Goal: Task Accomplishment & Management: Use online tool/utility

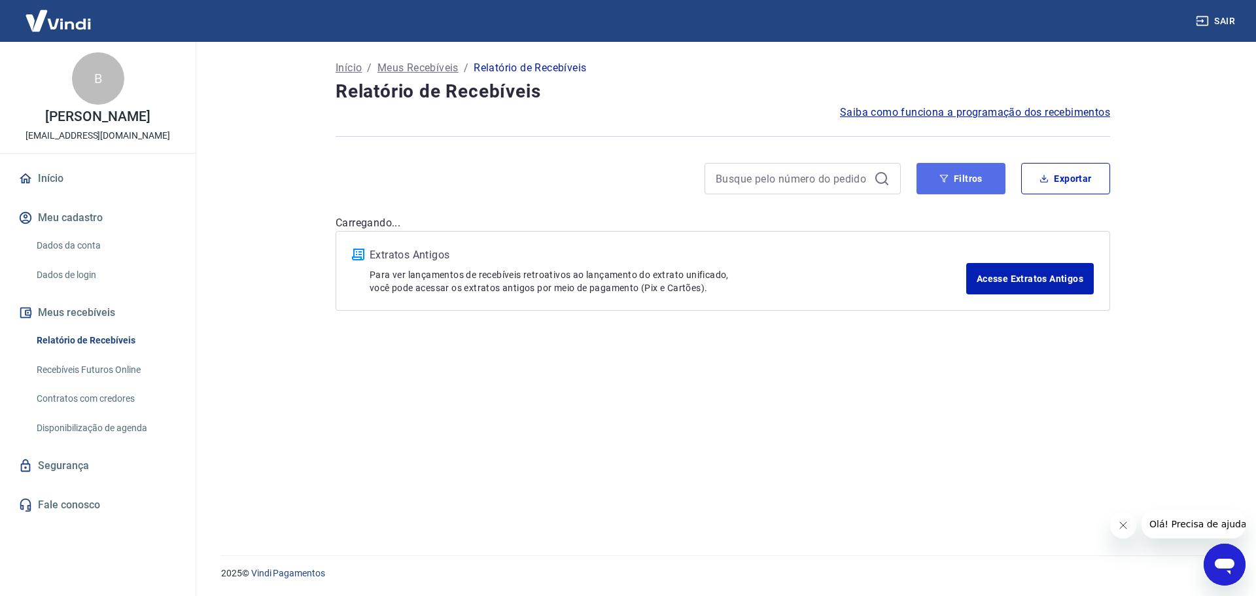
click at [933, 181] on button "Filtros" at bounding box center [960, 178] width 89 height 31
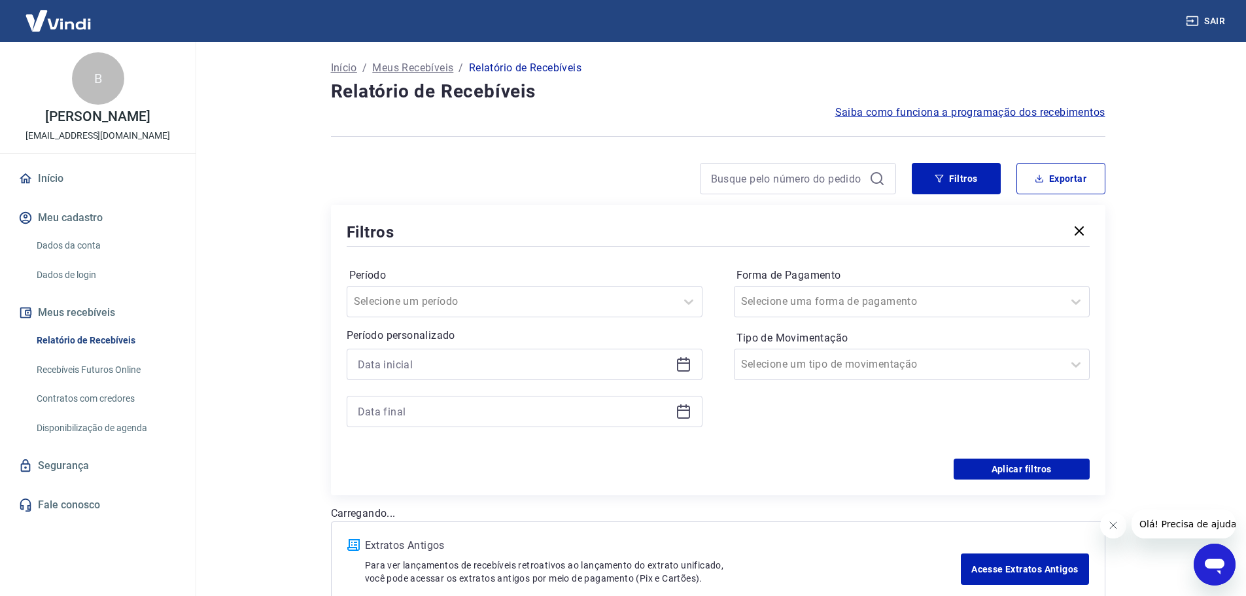
click at [686, 358] on icon at bounding box center [686, 359] width 1 height 4
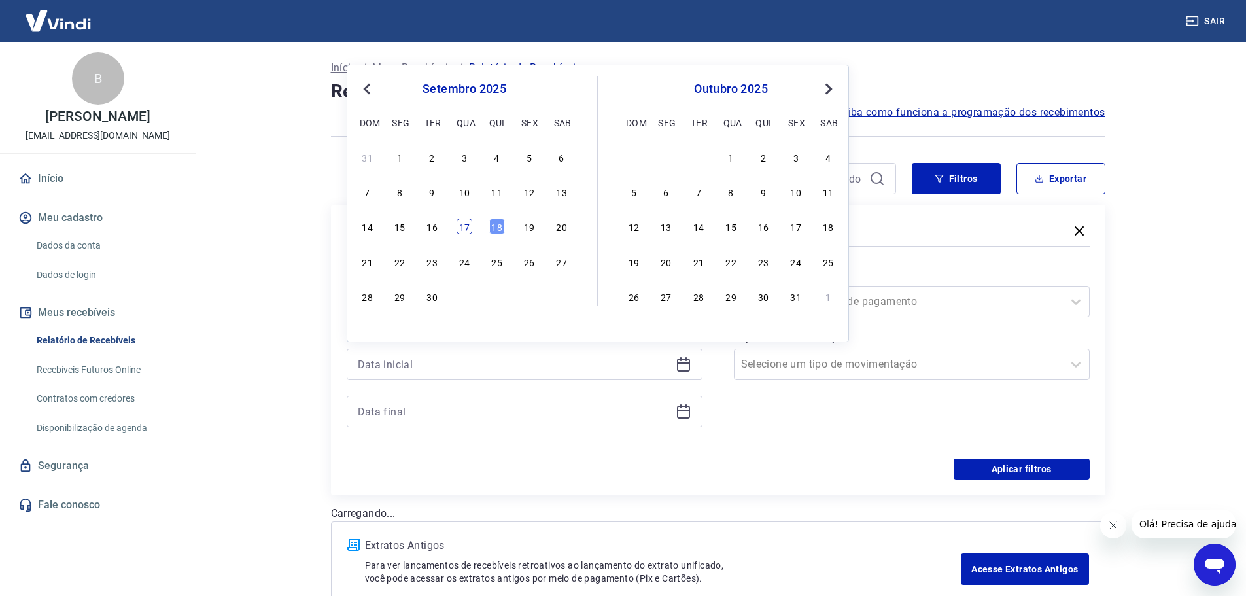
click at [466, 223] on div "17" at bounding box center [465, 226] width 16 height 16
type input "[DATE]"
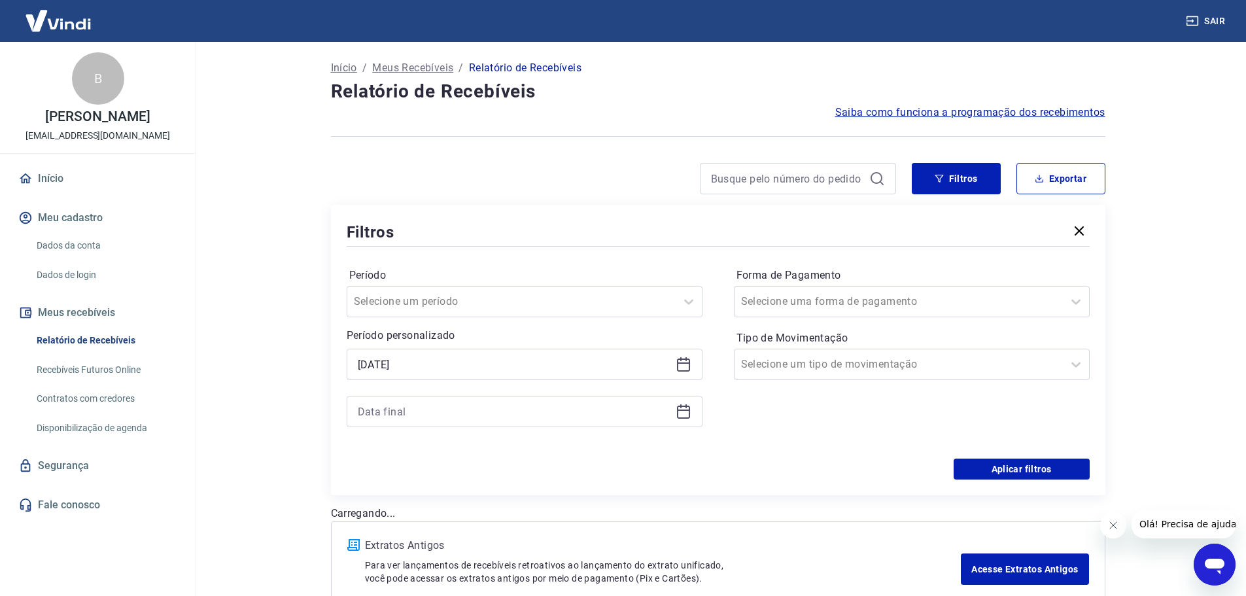
click at [687, 412] on icon at bounding box center [684, 412] width 16 height 16
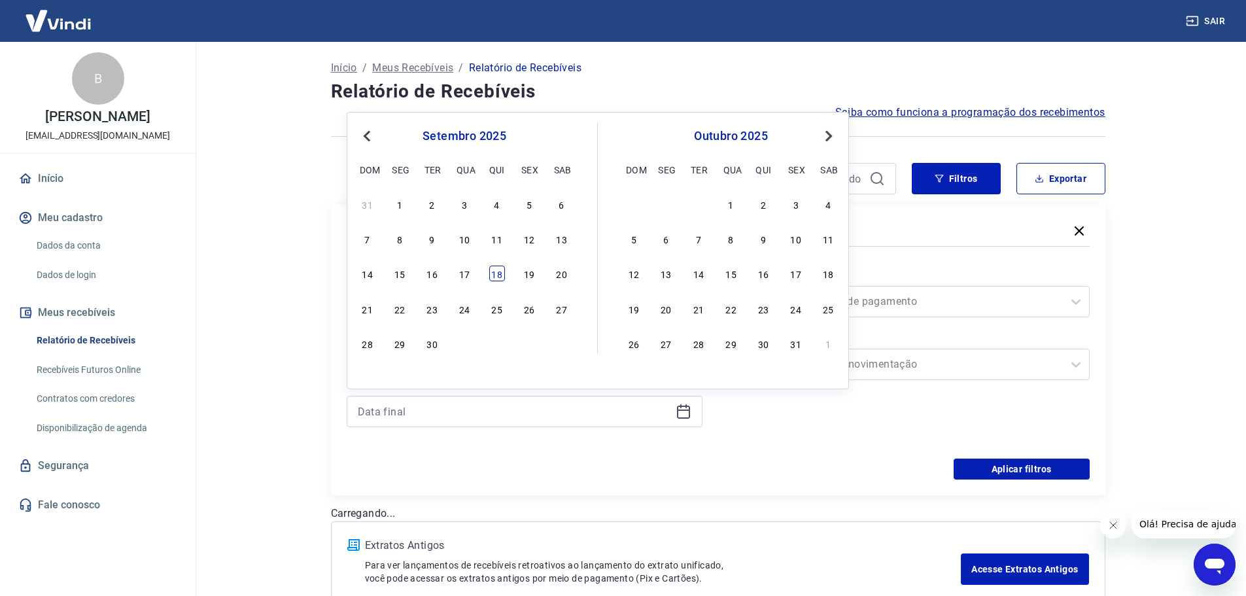
click at [500, 268] on div "18" at bounding box center [497, 274] width 16 height 16
type input "[DATE]"
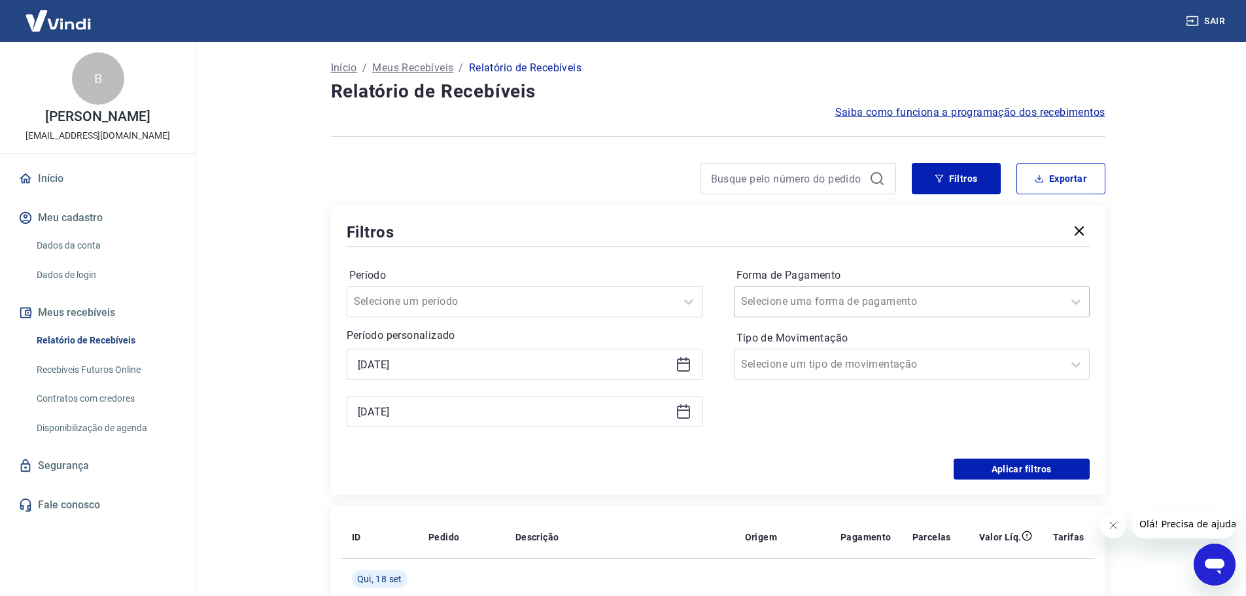
click at [931, 301] on div at bounding box center [898, 301] width 315 height 18
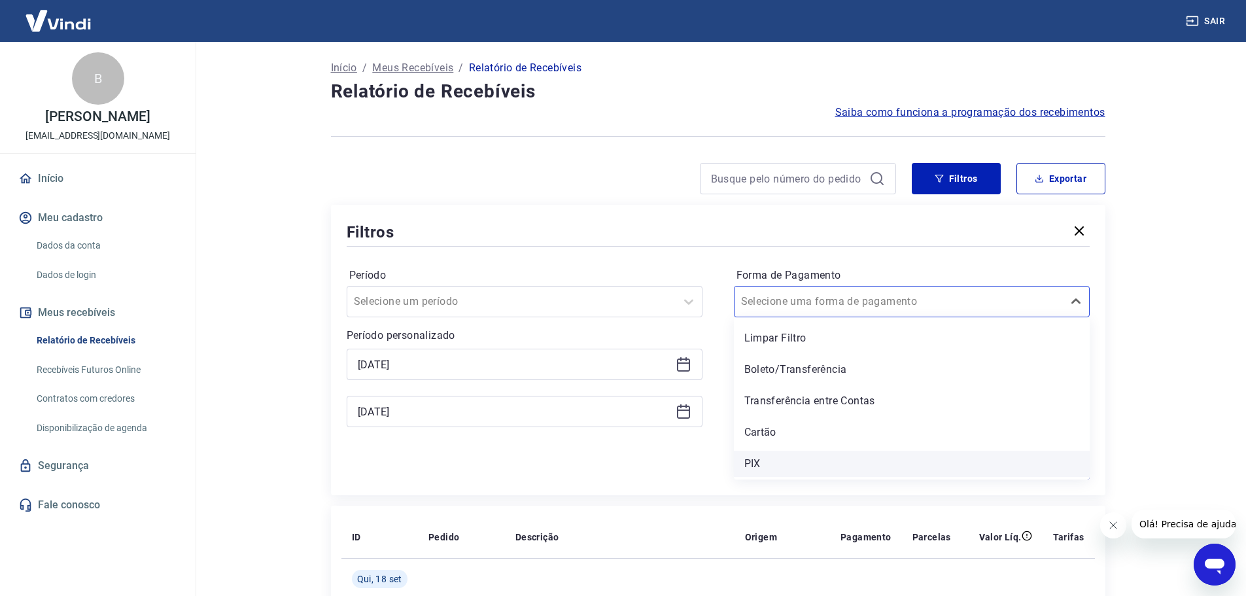
click at [776, 461] on div "PIX" at bounding box center [912, 464] width 356 height 26
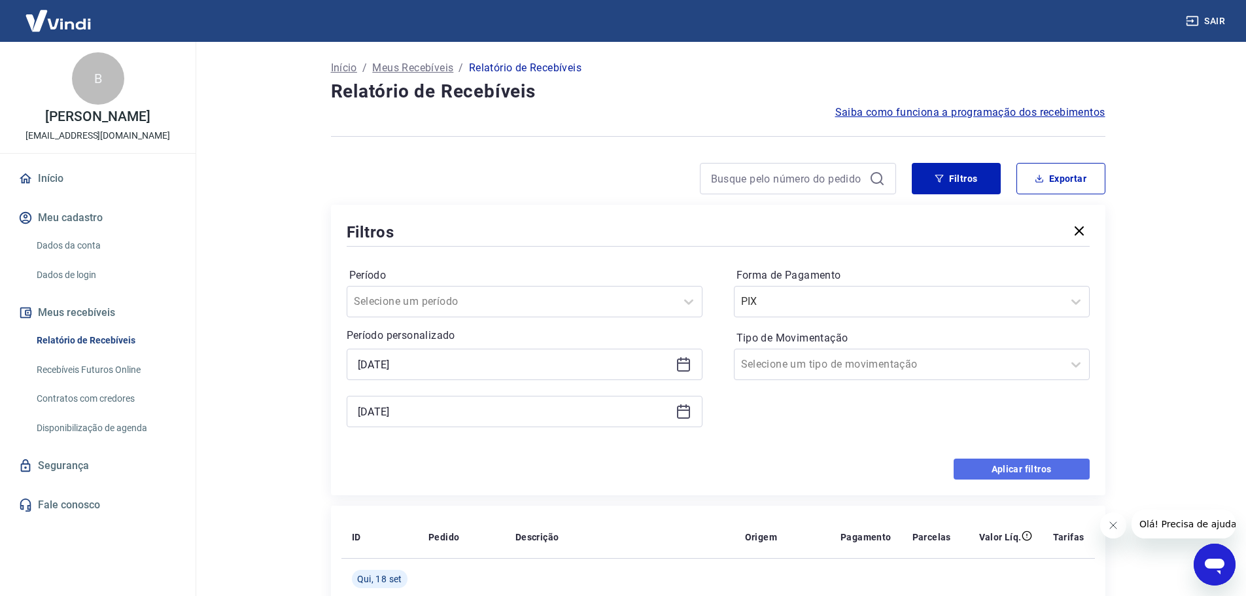
click at [1024, 472] on button "Aplicar filtros" at bounding box center [1022, 469] width 136 height 21
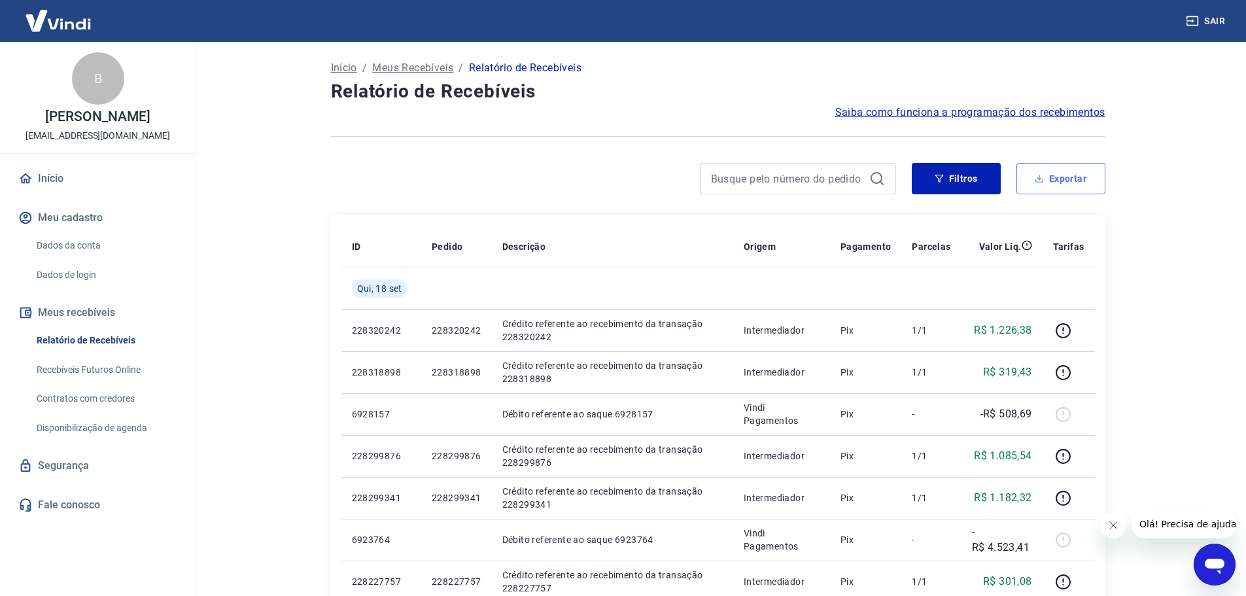
click at [1044, 182] on icon "button" at bounding box center [1039, 178] width 9 height 9
type input "[DATE]"
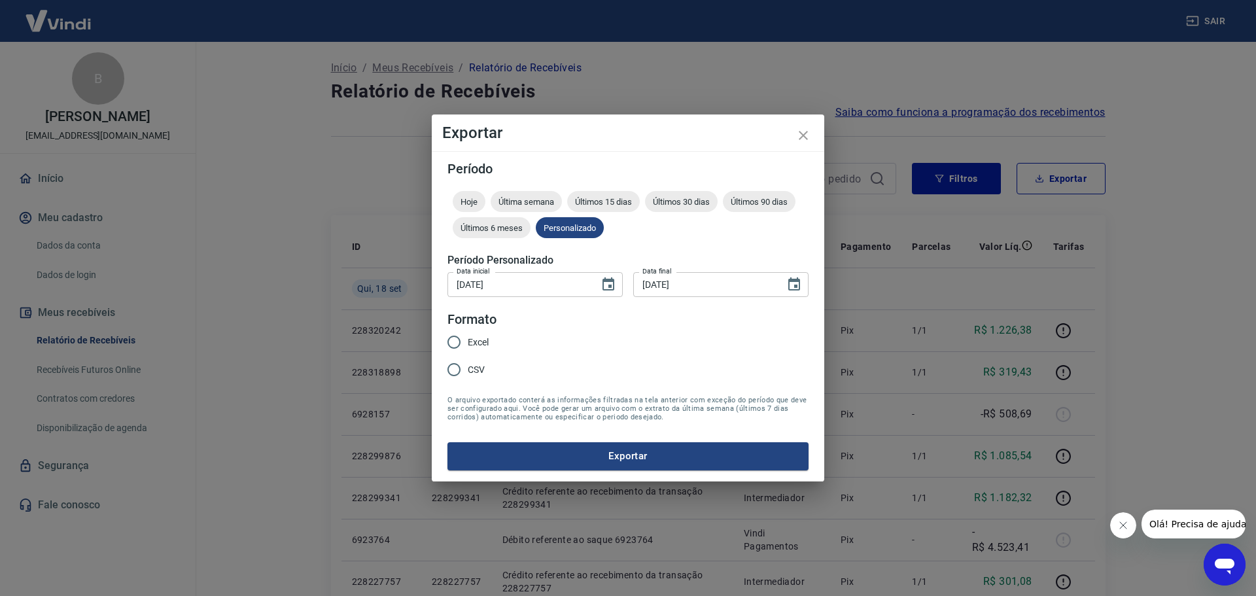
click at [464, 339] on input "Excel" at bounding box center [453, 341] width 27 height 27
radio input "true"
click at [538, 453] on button "Exportar" at bounding box center [627, 455] width 361 height 27
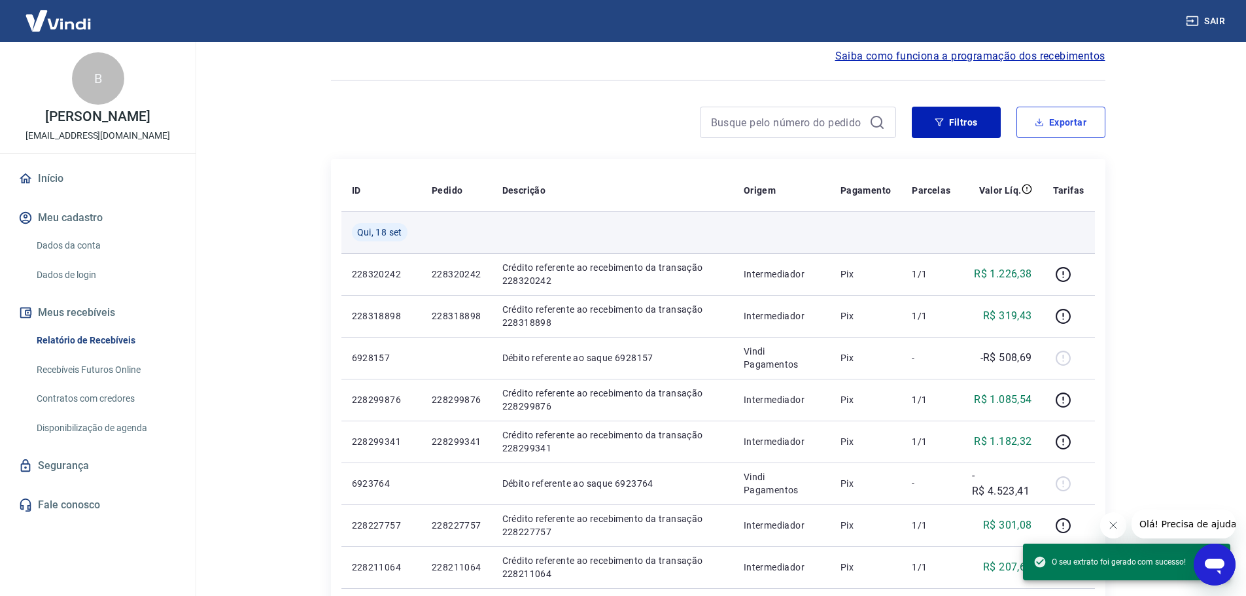
scroll to position [131, 0]
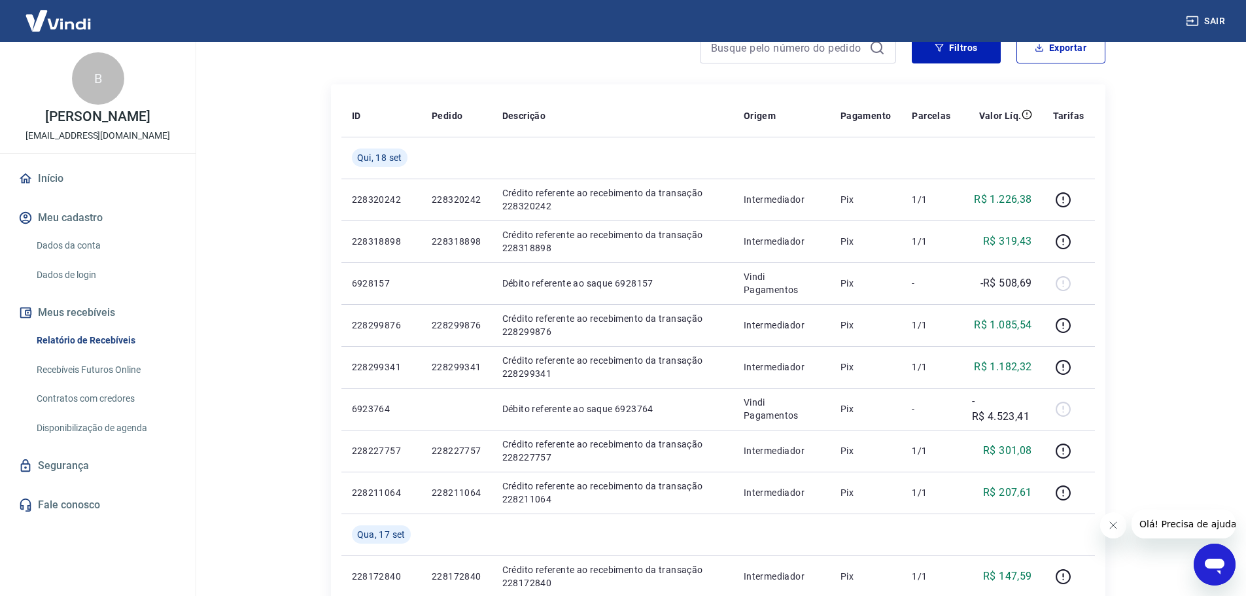
click at [1109, 530] on button "Fechar mensagem da empresa" at bounding box center [1113, 525] width 26 height 26
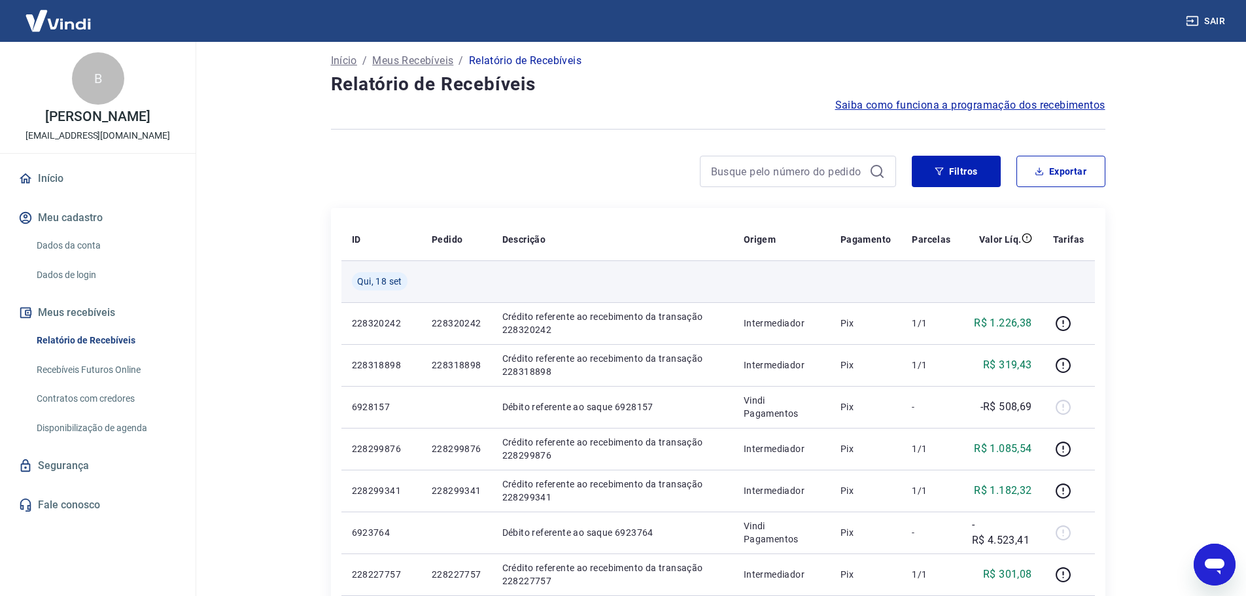
scroll to position [0, 0]
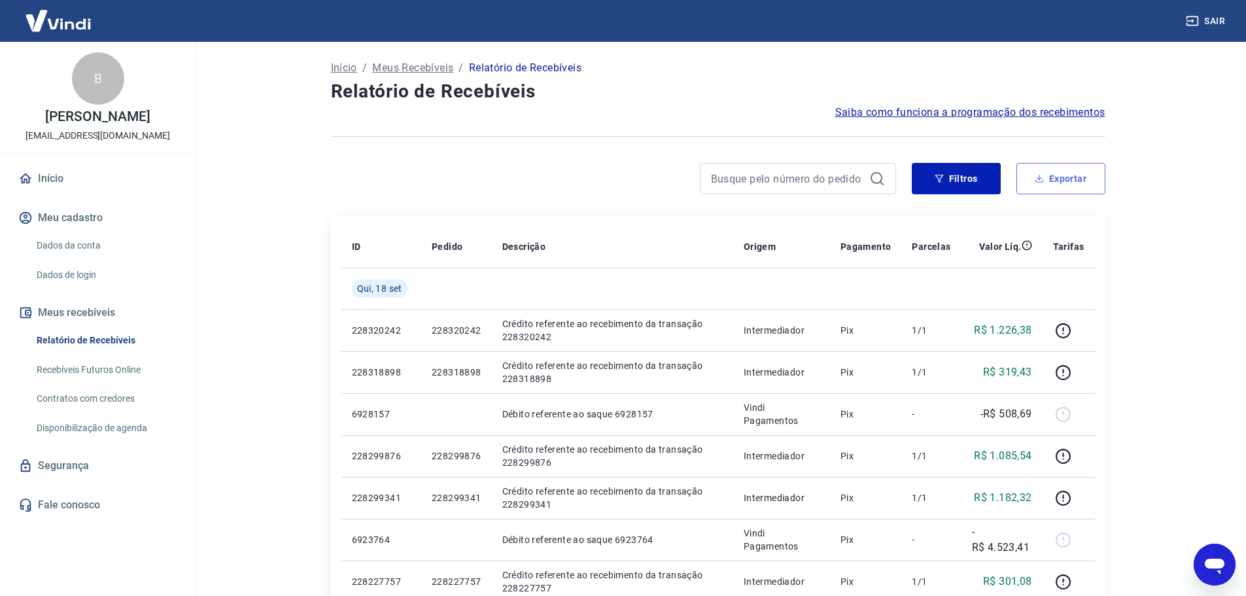
click at [1058, 173] on button "Exportar" at bounding box center [1061, 178] width 89 height 31
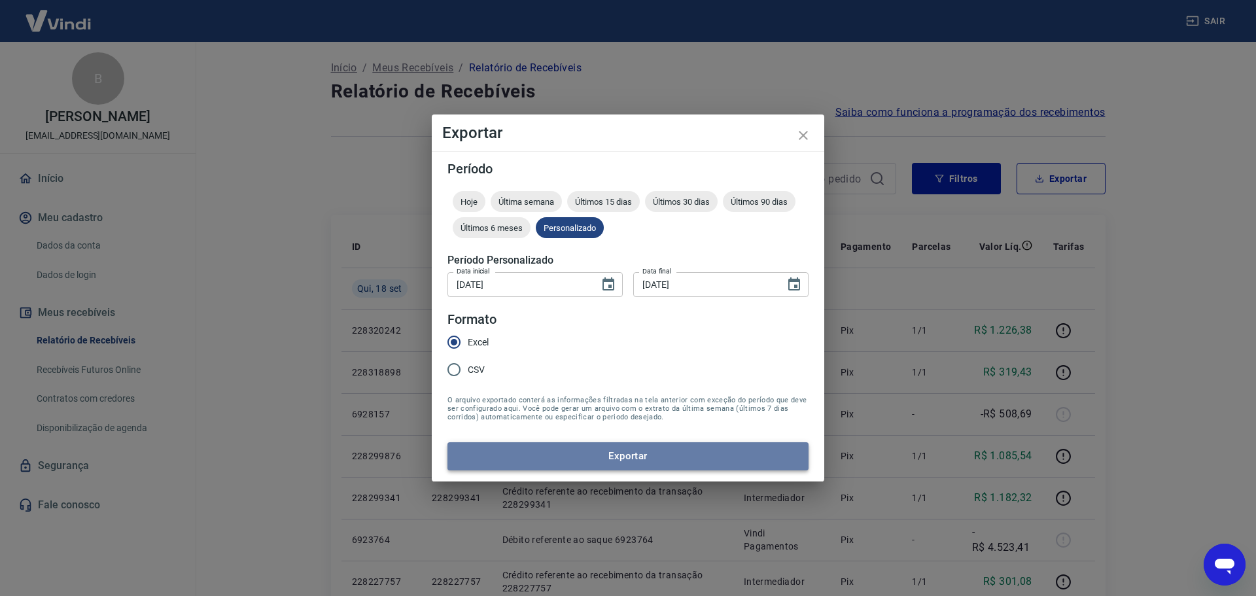
click at [685, 448] on button "Exportar" at bounding box center [627, 455] width 361 height 27
